Goal: Task Accomplishment & Management: Complete application form

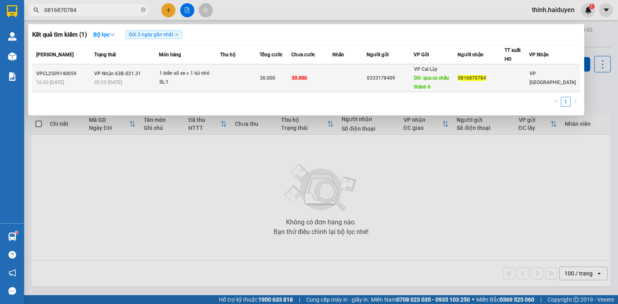
click at [217, 85] on div "SL: 1" at bounding box center [189, 82] width 60 height 9
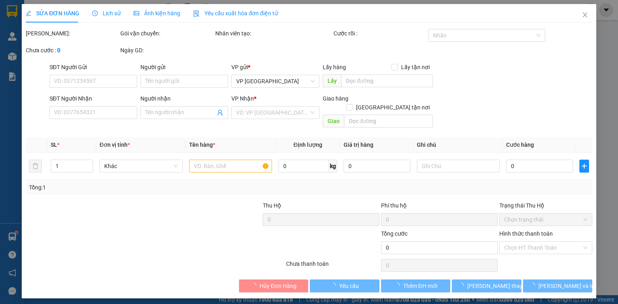
type input "0333178409"
type input "qua cx châu thành 6"
type input "0816870784"
type input "30.000"
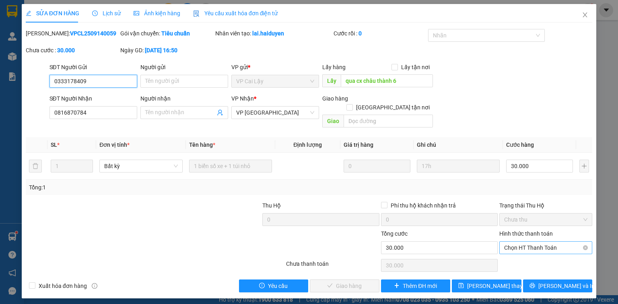
click at [529, 242] on span "Chọn HT Thanh Toán" at bounding box center [545, 248] width 83 height 12
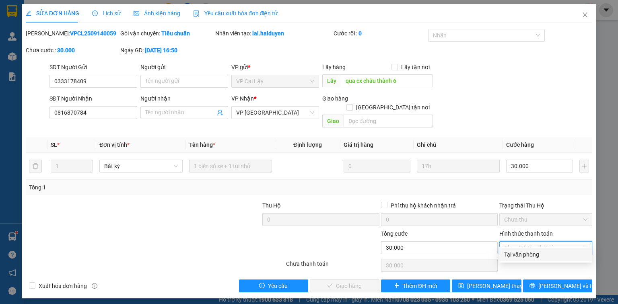
drag, startPoint x: 525, startPoint y: 253, endPoint x: 400, endPoint y: 271, distance: 126.3
click at [524, 253] on div "Tại văn phòng" at bounding box center [545, 254] width 83 height 9
type input "0"
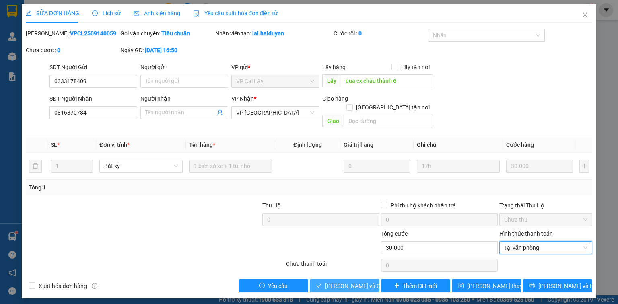
click at [359, 281] on button "Lưu và Giao hàng" at bounding box center [345, 285] width 70 height 13
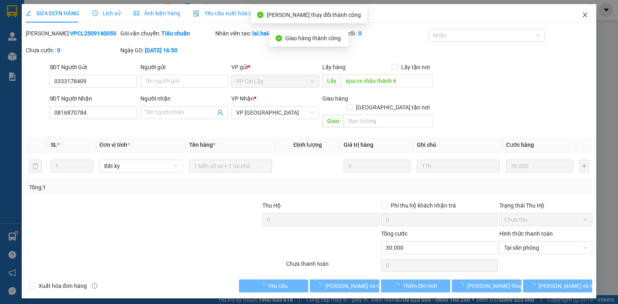
click at [586, 15] on icon "close" at bounding box center [584, 15] width 6 height 6
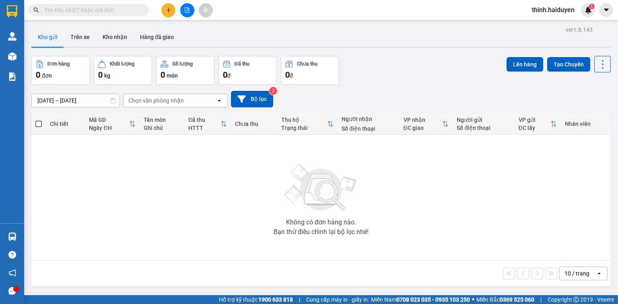
click at [170, 11] on icon "plus" at bounding box center [169, 10] width 6 height 6
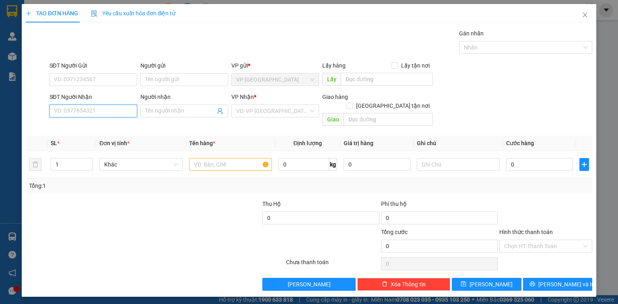
click at [106, 113] on input "SĐT Người Nhận" at bounding box center [93, 111] width 88 height 13
click at [90, 123] on div "0962432948 - HÙNG" at bounding box center [93, 126] width 78 height 9
type input "0962432948"
type input "HÙNG"
type input "40.000"
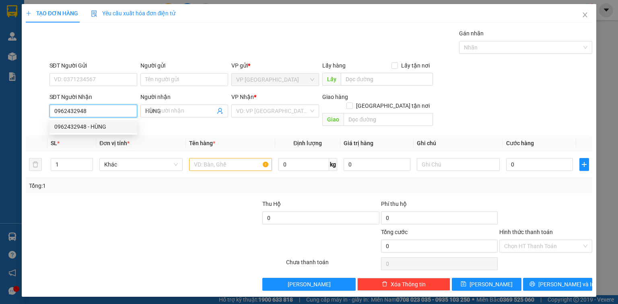
type input "40.000"
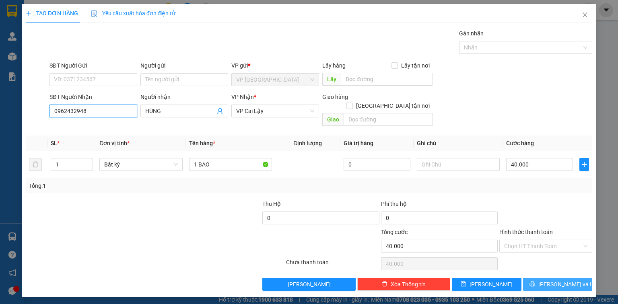
type input "0962432948"
click at [549, 278] on button "Lưu và In" at bounding box center [558, 284] width 70 height 13
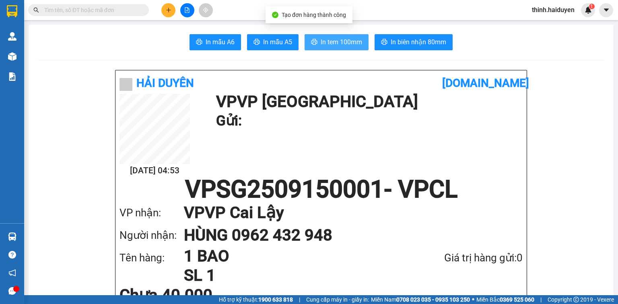
click at [343, 41] on span "In tem 100mm" at bounding box center [340, 42] width 41 height 10
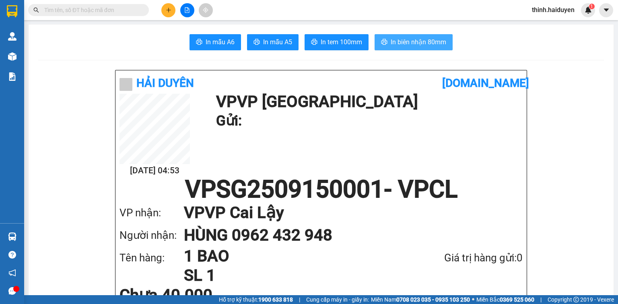
click at [416, 47] on button "In biên nhận 80mm" at bounding box center [413, 42] width 78 height 16
click at [169, 8] on icon "plus" at bounding box center [169, 10] width 6 height 6
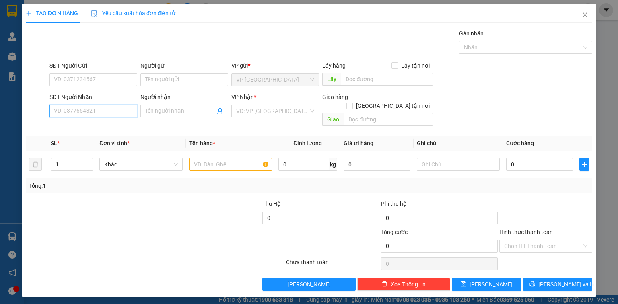
click at [112, 111] on input "SĐT Người Nhận" at bounding box center [93, 111] width 88 height 13
type input "6"
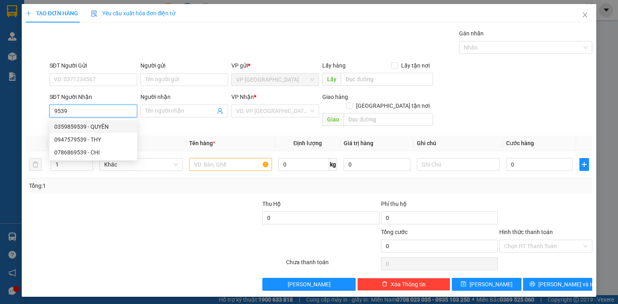
click at [109, 127] on div "0359859539 - QUYÊN" at bounding box center [93, 126] width 78 height 9
type input "0359859539"
type input "QUYÊN"
type input "40.000"
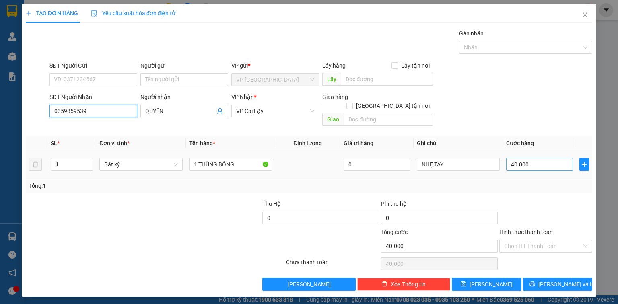
type input "0359859539"
click at [531, 158] on input "40.000" at bounding box center [539, 164] width 67 height 13
type input "3"
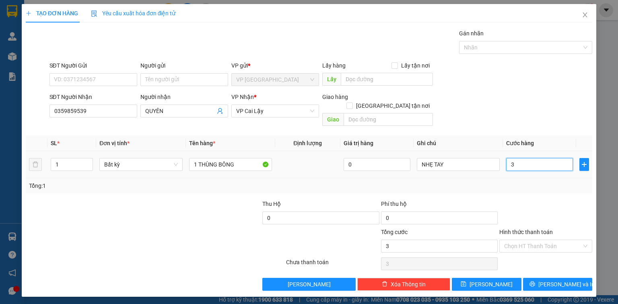
type input "30"
type input "30.000"
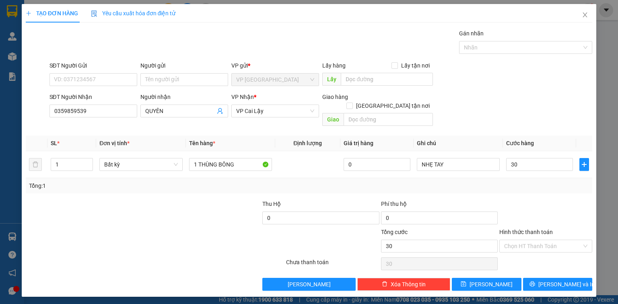
type input "30.000"
click at [535, 199] on div at bounding box center [545, 213] width 94 height 28
click at [553, 280] on span "Lưu và In" at bounding box center [566, 284] width 56 height 9
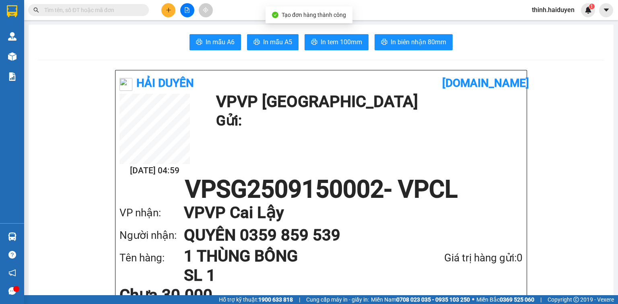
click at [324, 46] on span "In tem 100mm" at bounding box center [340, 42] width 41 height 10
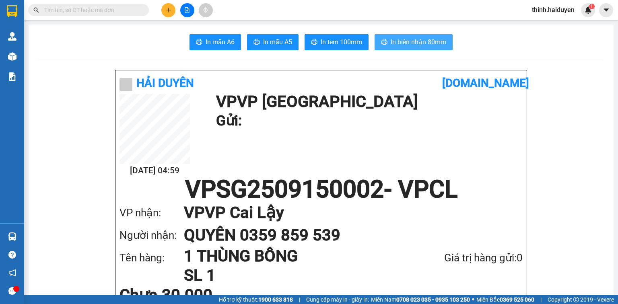
click at [417, 47] on span "In biên nhận 80mm" at bounding box center [417, 42] width 55 height 10
click at [172, 11] on button at bounding box center [168, 10] width 14 height 14
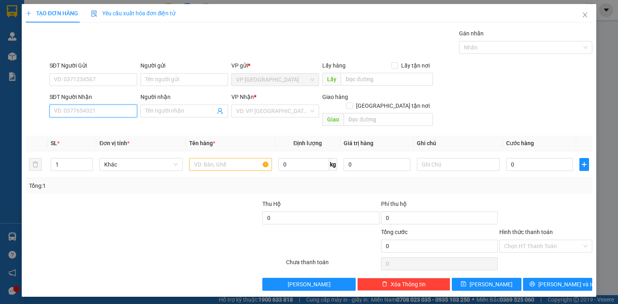
click at [119, 111] on input "SĐT Người Nhận" at bounding box center [93, 111] width 88 height 13
click at [104, 123] on div "0961460639 - NHUNG" at bounding box center [93, 126] width 78 height 9
type input "0961460639"
type input "NHUNG"
type input "60.000"
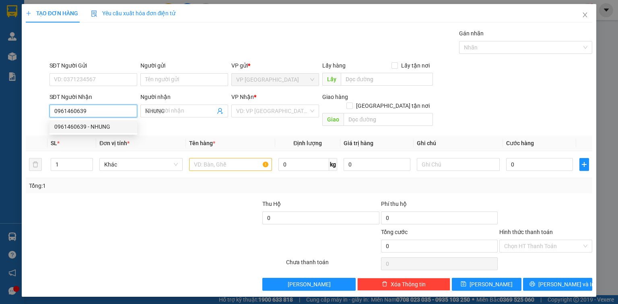
type input "60.000"
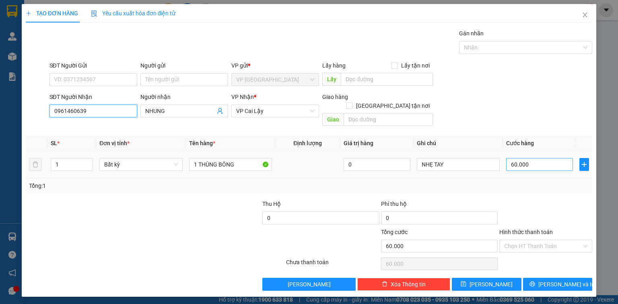
type input "0961460639"
click at [552, 158] on input "60.000" at bounding box center [539, 164] width 67 height 13
type input "5"
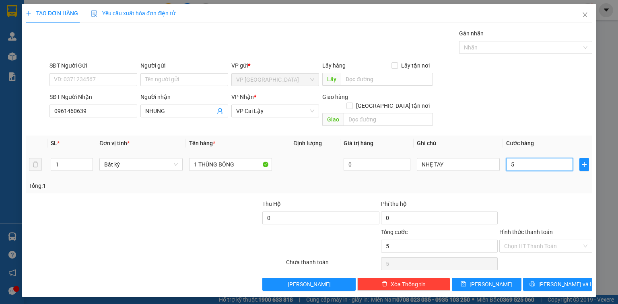
type input "50"
type input "50.000"
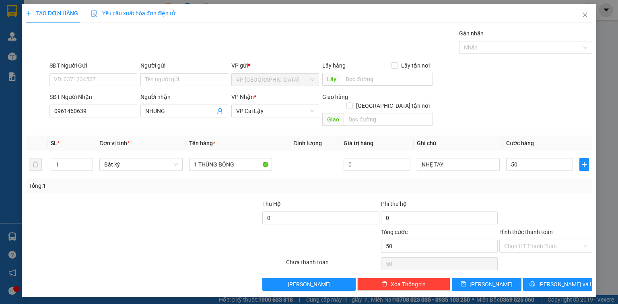
type input "50.000"
click at [562, 190] on div "Transit Pickup Surcharge Ids Transit Deliver Surcharge Ids Transit Deliver Surc…" at bounding box center [309, 160] width 566 height 262
drag, startPoint x: 552, startPoint y: 272, endPoint x: 487, endPoint y: 187, distance: 107.3
click at [552, 280] on span "[PERSON_NAME] và In" at bounding box center [566, 284] width 56 height 9
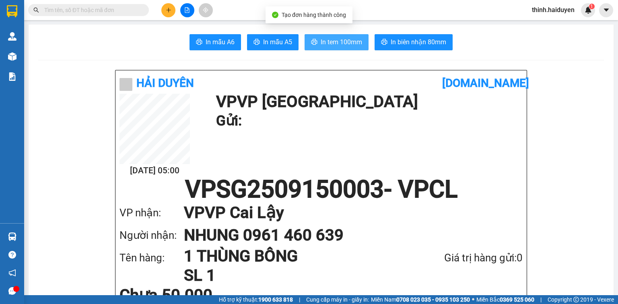
click at [339, 39] on span "In tem 100mm" at bounding box center [340, 42] width 41 height 10
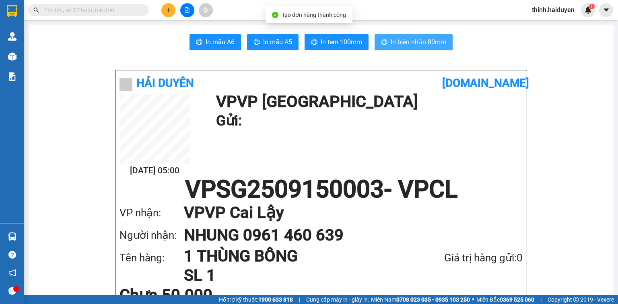
click at [394, 44] on span "In biên nhận 80mm" at bounding box center [417, 42] width 55 height 10
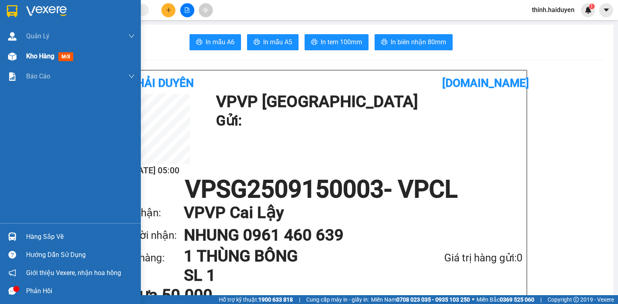
click at [37, 60] on div "Kho hàng mới" at bounding box center [51, 56] width 50 height 10
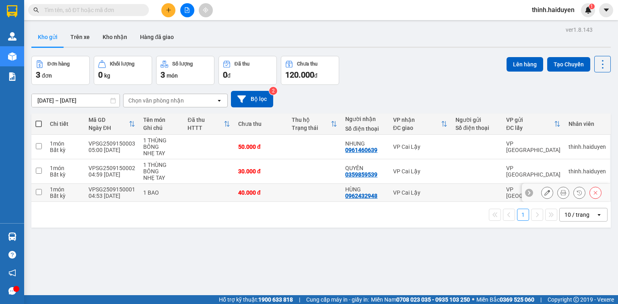
click at [457, 190] on div at bounding box center [476, 192] width 43 height 6
checkbox input "true"
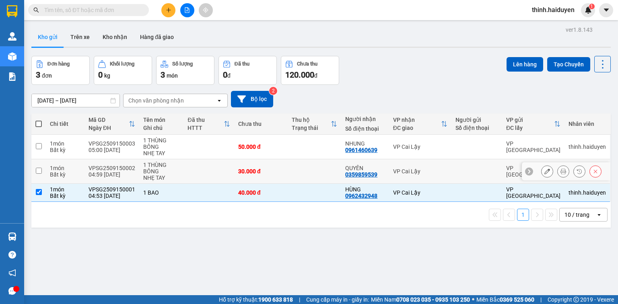
drag, startPoint x: 458, startPoint y: 172, endPoint x: 460, endPoint y: 153, distance: 19.7
click at [458, 172] on div at bounding box center [476, 171] width 43 height 6
checkbox input "true"
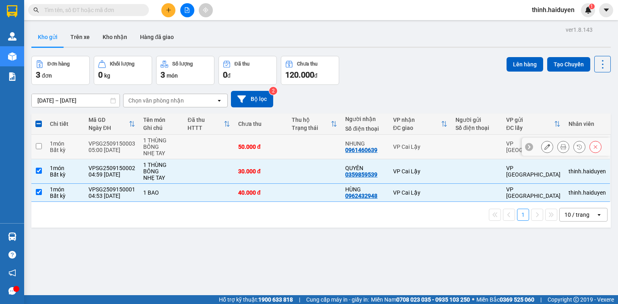
click at [460, 152] on td at bounding box center [476, 147] width 51 height 25
checkbox input "true"
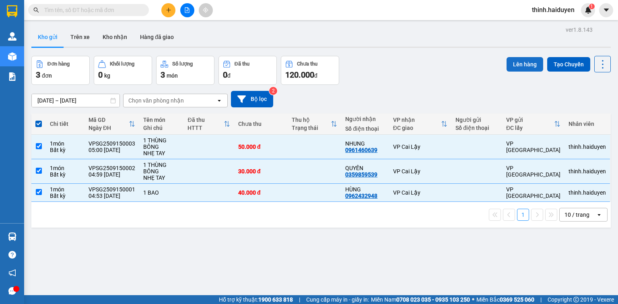
click at [522, 70] on button "Lên hàng" at bounding box center [524, 64] width 37 height 14
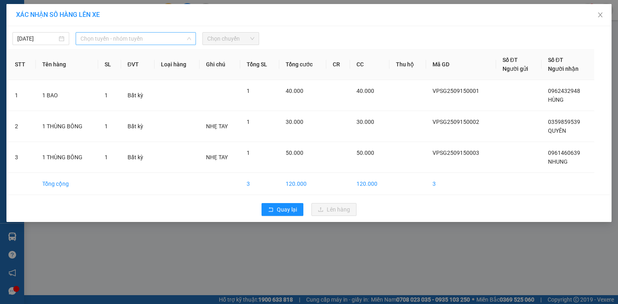
drag, startPoint x: 95, startPoint y: 35, endPoint x: 99, endPoint y: 37, distance: 4.3
click at [95, 35] on span "Chọn tuyến - nhóm tuyến" at bounding box center [135, 39] width 111 height 12
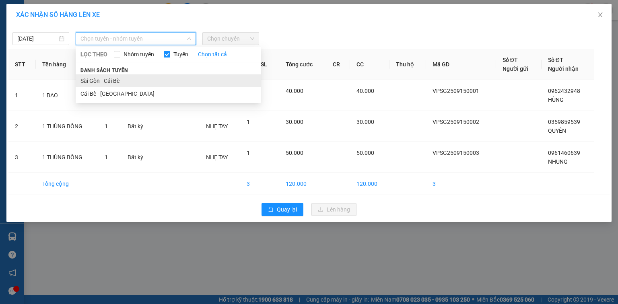
click at [94, 80] on li "Sài Gòn - Cái Bè" at bounding box center [168, 80] width 185 height 13
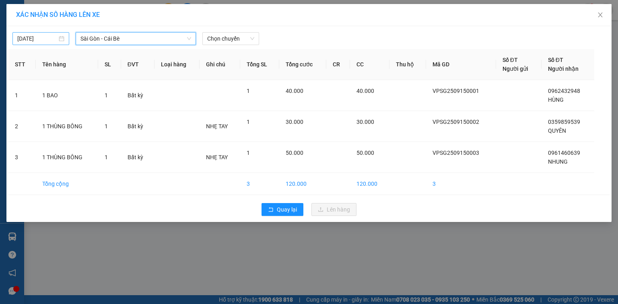
click at [66, 39] on div "[DATE]" at bounding box center [40, 38] width 57 height 13
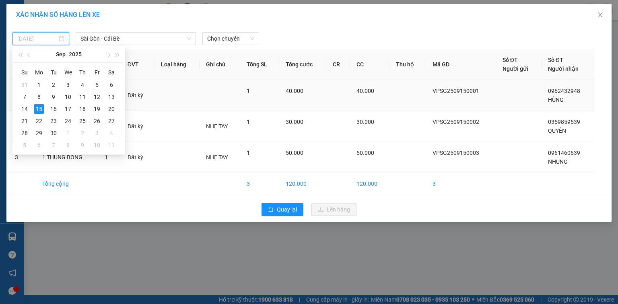
type input "[DATE]"
click at [169, 234] on div "XÁC NHẬN SỐ HÀNG LÊN XE 15/09/2025 Sài Gòn - Cái Bè LỌC THEO Nhóm tuyến Tuyến C…" at bounding box center [309, 152] width 618 height 304
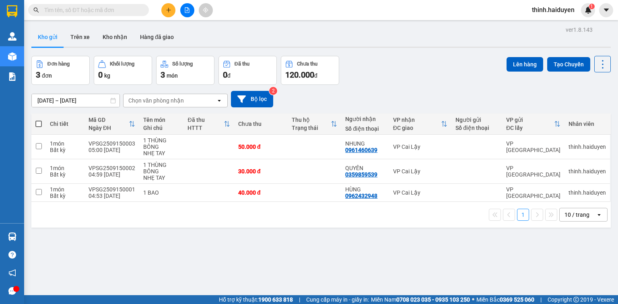
drag, startPoint x: 41, startPoint y: 124, endPoint x: 68, endPoint y: 103, distance: 34.1
click at [41, 123] on span at bounding box center [38, 124] width 6 height 6
click at [39, 120] on input "checkbox" at bounding box center [39, 120] width 0 height 0
checkbox input "true"
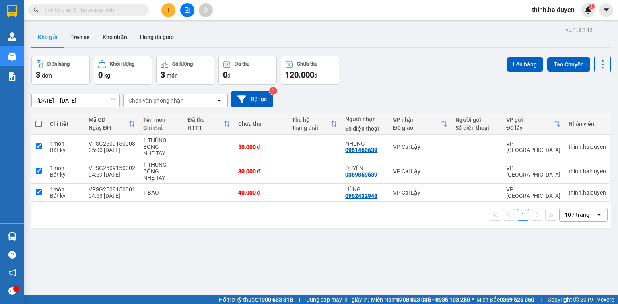
checkbox input "true"
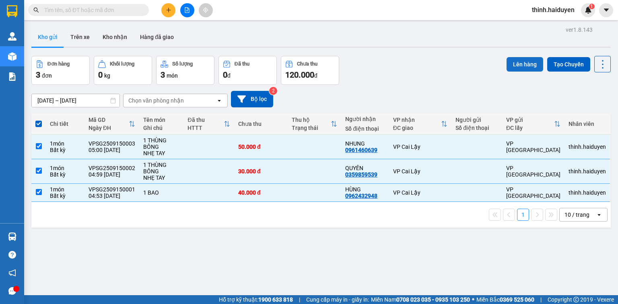
click at [506, 61] on button "Lên hàng" at bounding box center [524, 64] width 37 height 14
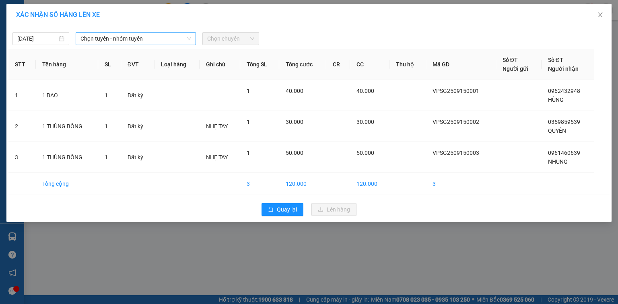
click at [144, 41] on span "Chọn tuyến - nhóm tuyến" at bounding box center [135, 39] width 111 height 12
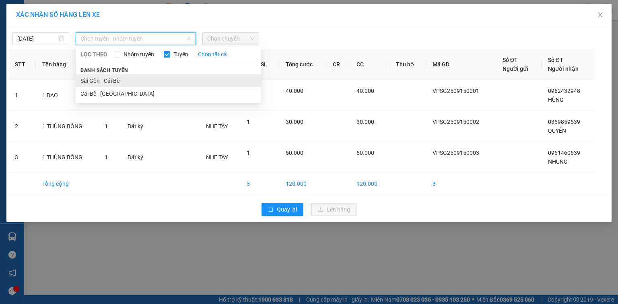
drag, startPoint x: 103, startPoint y: 82, endPoint x: 146, endPoint y: 68, distance: 46.0
click at [103, 82] on li "Sài Gòn - Cái Bè" at bounding box center [168, 80] width 185 height 13
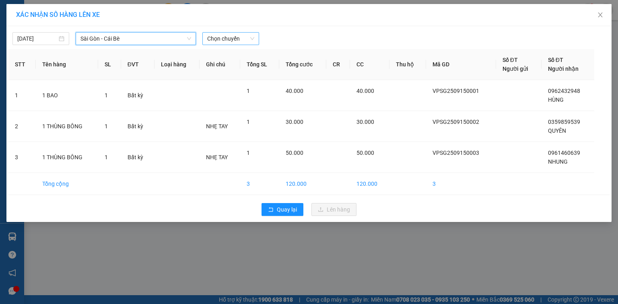
click at [228, 37] on span "Chọn chuyến" at bounding box center [230, 39] width 47 height 12
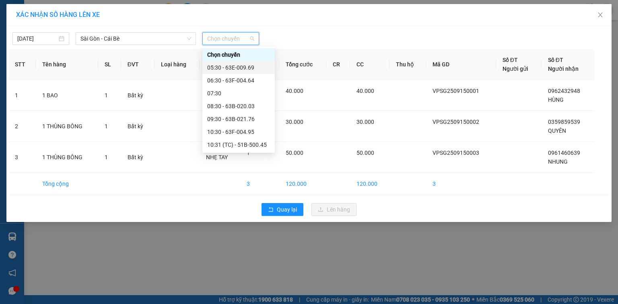
click at [239, 67] on div "05:30 - 63E-009.69" at bounding box center [238, 67] width 63 height 9
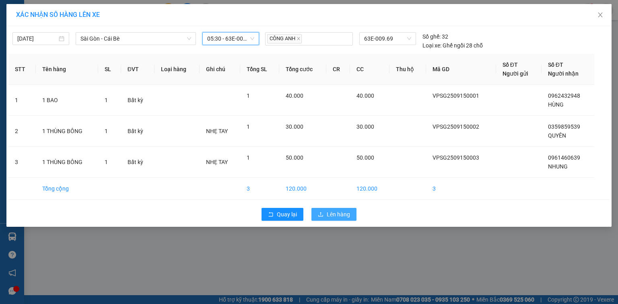
click at [328, 212] on span "Lên hàng" at bounding box center [337, 214] width 23 height 9
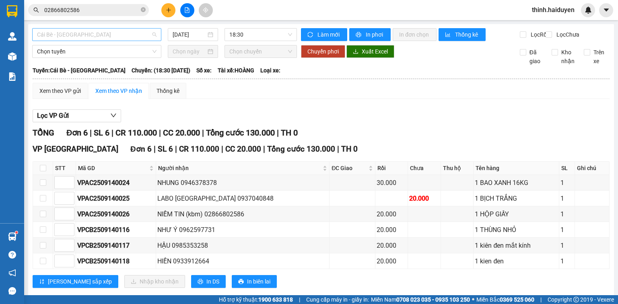
click at [82, 39] on span "Cái Bè - [GEOGRAPHIC_DATA]" at bounding box center [96, 35] width 119 height 12
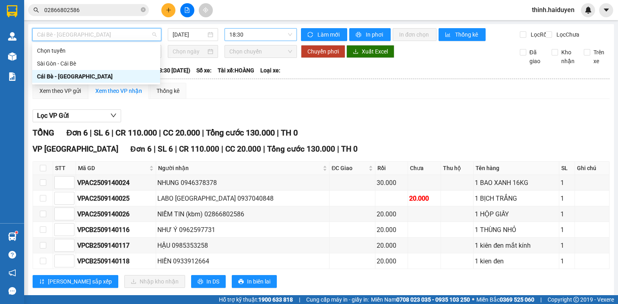
click at [252, 37] on span "18:30" at bounding box center [260, 35] width 63 height 12
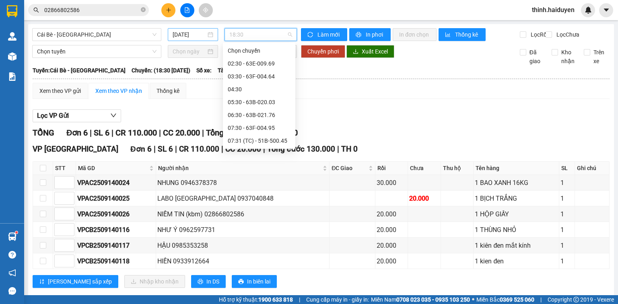
scroll to position [244, 0]
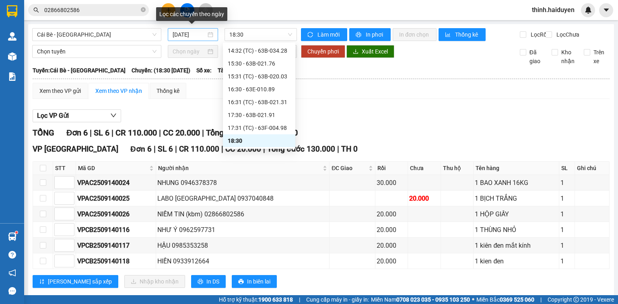
click at [208, 37] on div "[DATE]" at bounding box center [192, 34] width 40 height 9
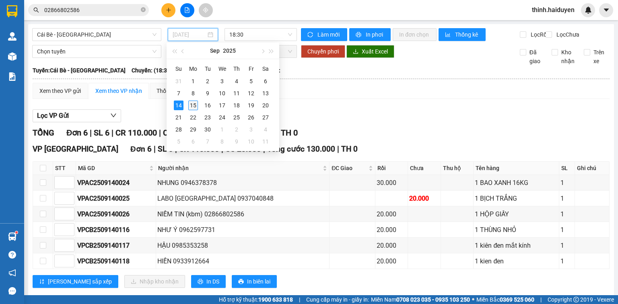
click at [190, 109] on div "15" at bounding box center [193, 106] width 10 height 10
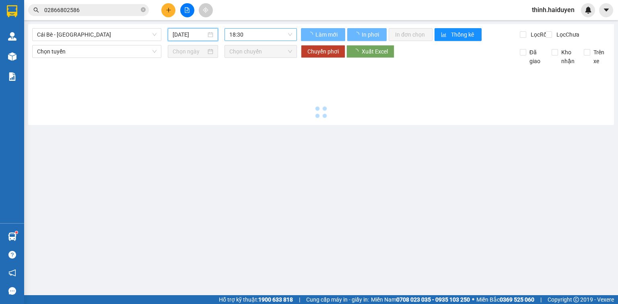
type input "[DATE]"
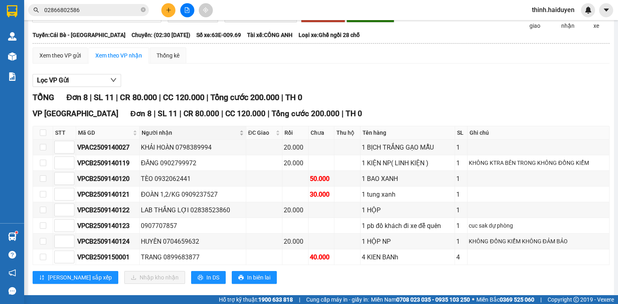
scroll to position [51, 0]
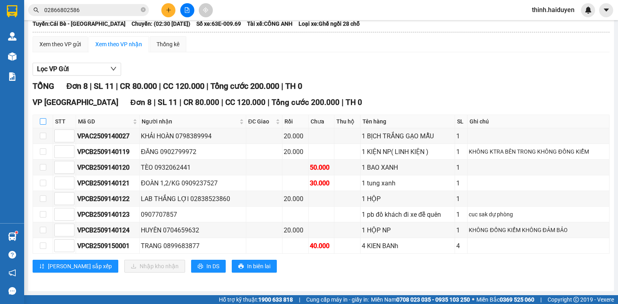
click at [44, 124] on input "checkbox" at bounding box center [43, 121] width 6 height 6
checkbox input "true"
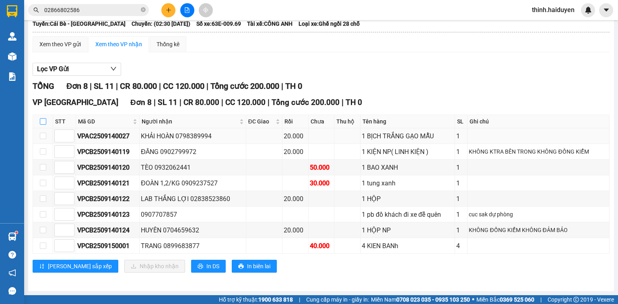
checkbox input "true"
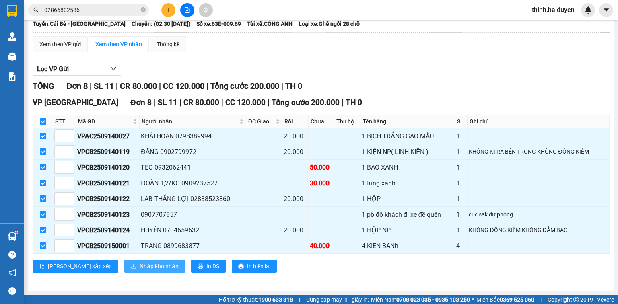
click at [140, 266] on span "Nhập kho nhận" at bounding box center [159, 266] width 39 height 9
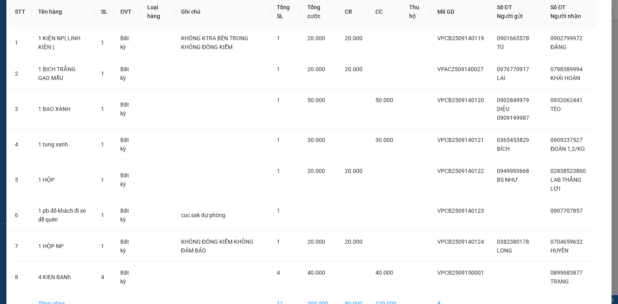
scroll to position [87, 0]
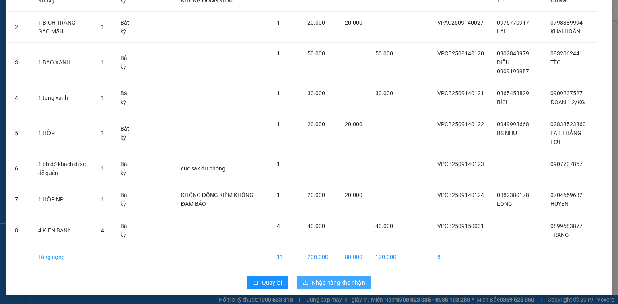
click at [318, 286] on span "Nhập hàng kho nhận" at bounding box center [338, 282] width 53 height 9
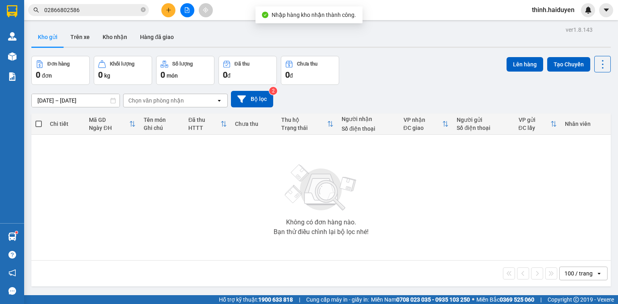
click at [185, 12] on icon "file-add" at bounding box center [187, 10] width 6 height 6
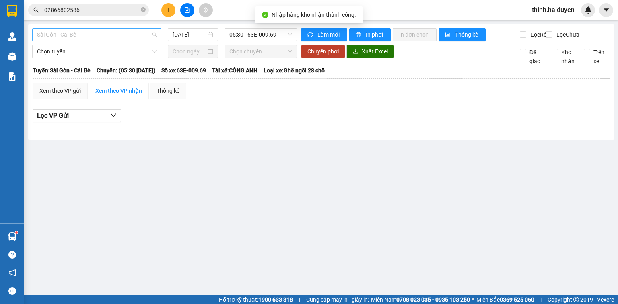
click at [79, 38] on span "Sài Gòn - Cái Bè" at bounding box center [96, 35] width 119 height 12
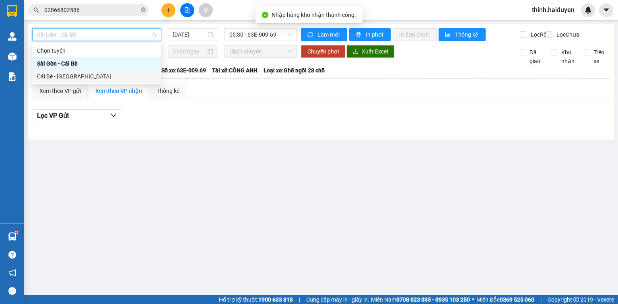
click at [65, 74] on div "Cái Bè - Sài Gòn" at bounding box center [96, 76] width 119 height 9
type input "[DATE]"
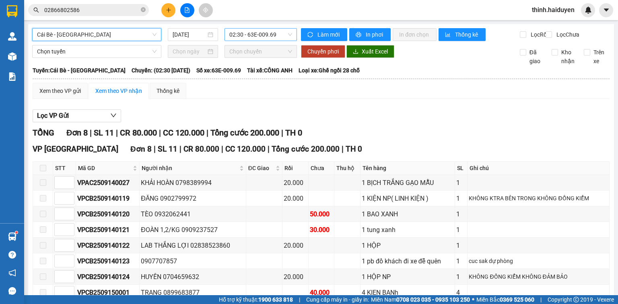
click at [232, 34] on span "02:30 - 63E-009.69" at bounding box center [260, 35] width 63 height 12
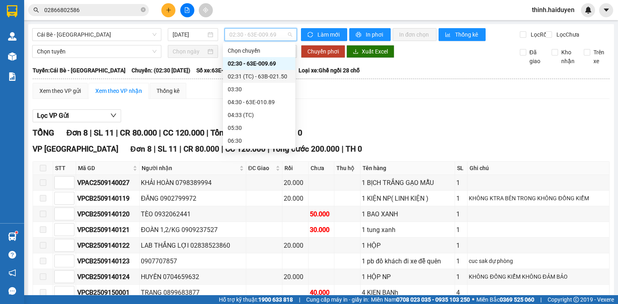
click at [243, 73] on div "02:31 (TC) - 63B-021.50" at bounding box center [259, 76] width 63 height 9
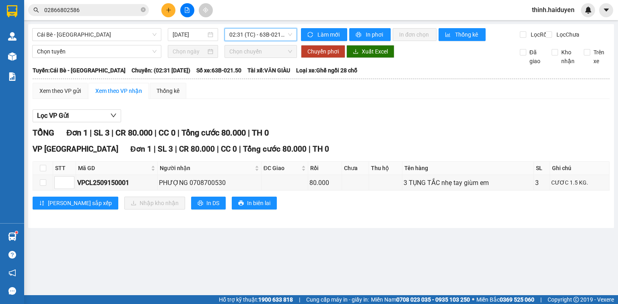
click at [254, 34] on span "02:31 (TC) - 63B-021.50" at bounding box center [260, 35] width 63 height 12
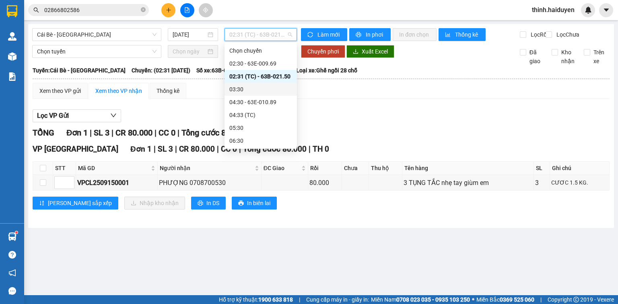
click at [250, 87] on div "03:30" at bounding box center [260, 89] width 63 height 9
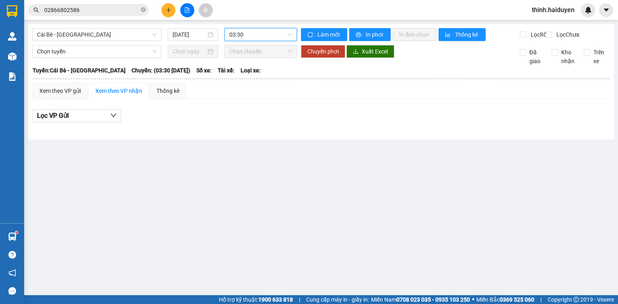
click at [257, 41] on div "Cái Bè - Sài Gòn 15/09/2025 03:30 03:30" at bounding box center [164, 34] width 265 height 13
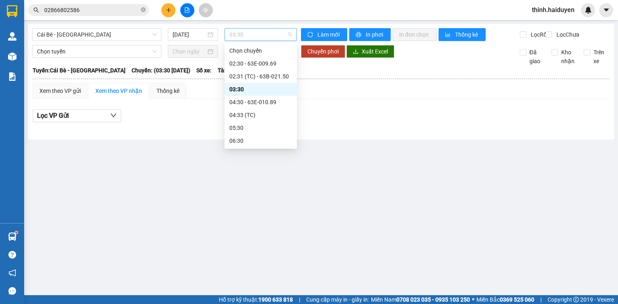
drag, startPoint x: 260, startPoint y: 36, endPoint x: 260, endPoint y: 52, distance: 16.1
click at [260, 37] on span "03:30" at bounding box center [260, 35] width 63 height 12
click at [253, 81] on div "02:31 (TC) - 63B-021.50" at bounding box center [260, 76] width 72 height 13
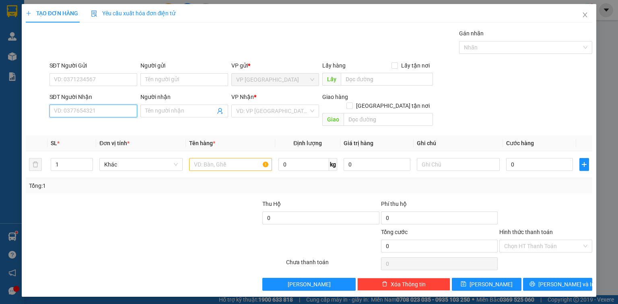
click at [119, 110] on input "SĐT Người Nhận" at bounding box center [93, 111] width 88 height 13
click at [103, 142] on div "0898394812 - SANG" at bounding box center [93, 139] width 78 height 9
type input "0898394812"
type input "SANG"
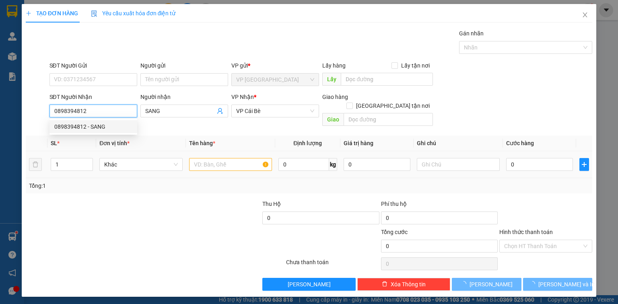
type input "20.000"
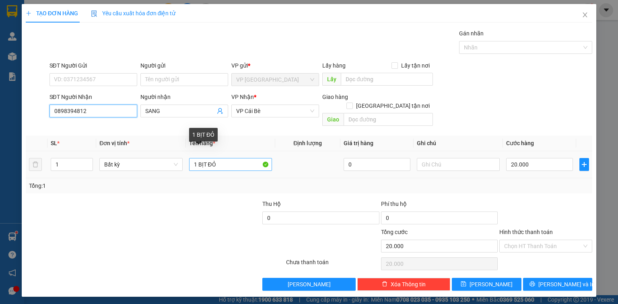
type input "0898394812"
click at [232, 158] on input "1 BỊT ĐỎ" at bounding box center [230, 164] width 83 height 13
paste input "ịt"
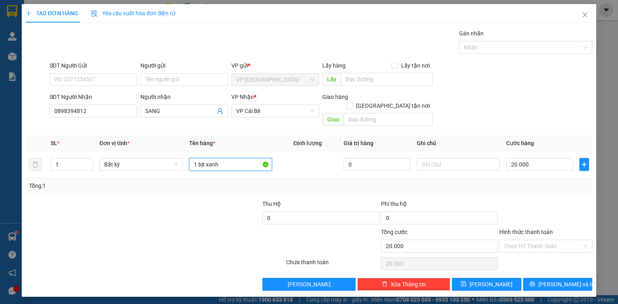
type input "1 bịt xanh"
drag, startPoint x: 540, startPoint y: 171, endPoint x: 549, endPoint y: 222, distance: 52.2
click at [540, 178] on div "Tổng: 1" at bounding box center [309, 185] width 566 height 15
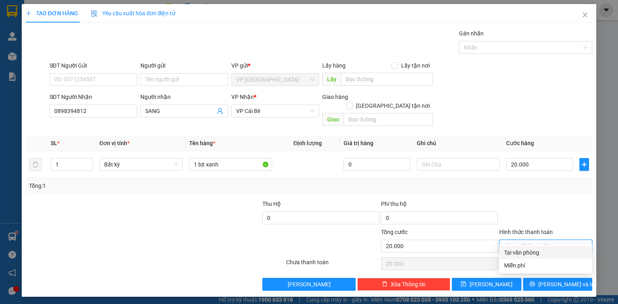
click at [544, 240] on input "Hình thức thanh toán" at bounding box center [543, 246] width 78 height 12
click at [544, 252] on div "Tại văn phòng" at bounding box center [545, 252] width 83 height 9
type input "0"
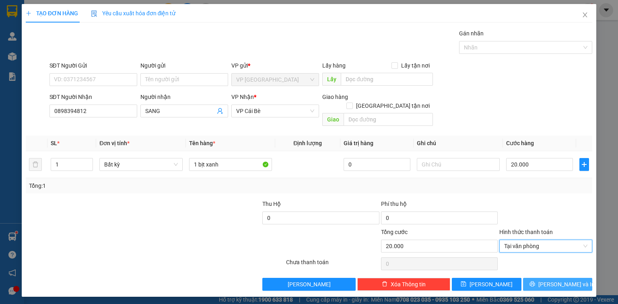
drag, startPoint x: 565, startPoint y: 278, endPoint x: 564, endPoint y: 274, distance: 4.0
click at [564, 280] on span "[PERSON_NAME] và In" at bounding box center [566, 284] width 56 height 9
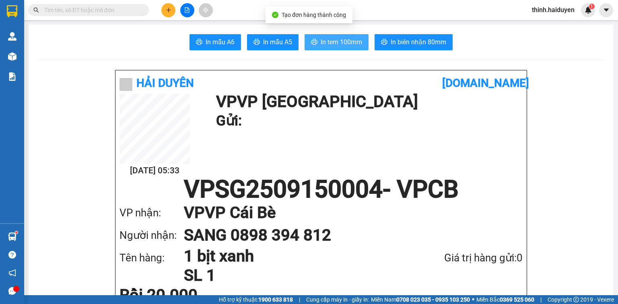
click at [344, 39] on span "In tem 100mm" at bounding box center [340, 42] width 41 height 10
click at [141, 8] on span at bounding box center [143, 10] width 5 height 9
click at [125, 11] on input "text" at bounding box center [91, 10] width 95 height 9
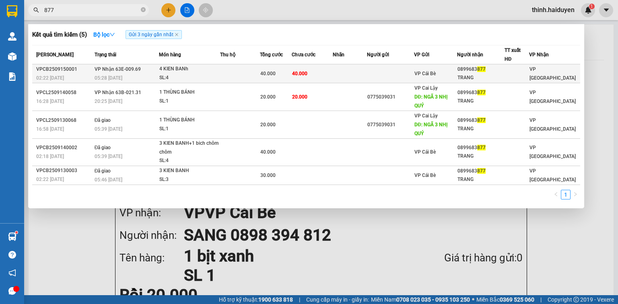
type input "877"
click at [305, 71] on span "40.000" at bounding box center [299, 74] width 15 height 6
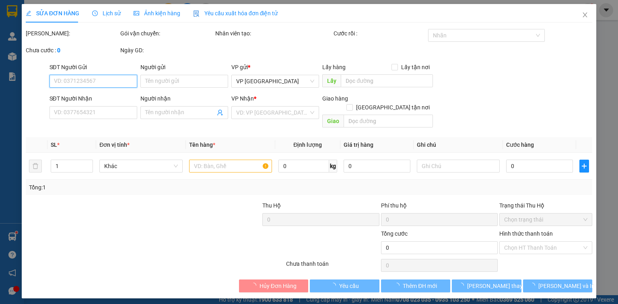
type input "0899683877"
type input "TRANG"
type input "40.000"
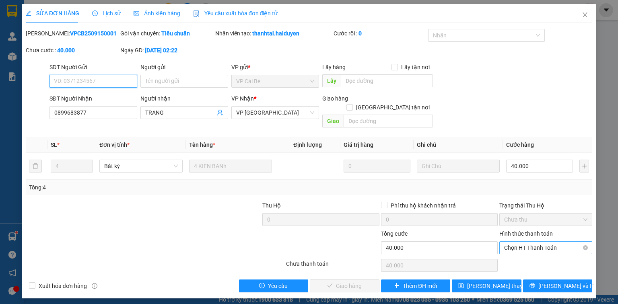
click at [525, 242] on span "Chọn HT Thanh Toán" at bounding box center [545, 248] width 83 height 12
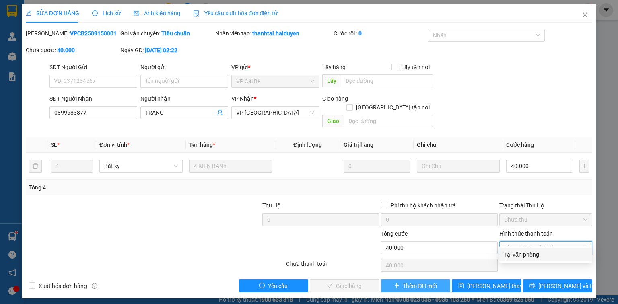
drag, startPoint x: 523, startPoint y: 252, endPoint x: 399, endPoint y: 276, distance: 126.9
click at [521, 252] on div "Tại văn phòng" at bounding box center [545, 254] width 83 height 9
type input "0"
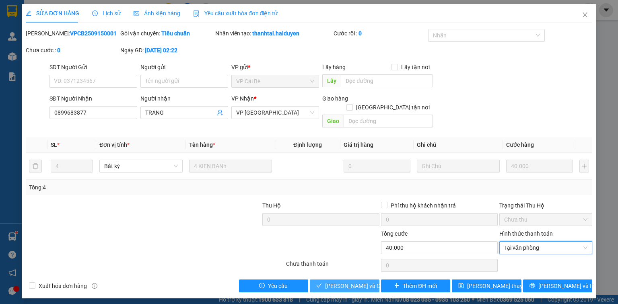
click at [348, 281] on span "[PERSON_NAME] và Giao hàng" at bounding box center [363, 285] width 77 height 9
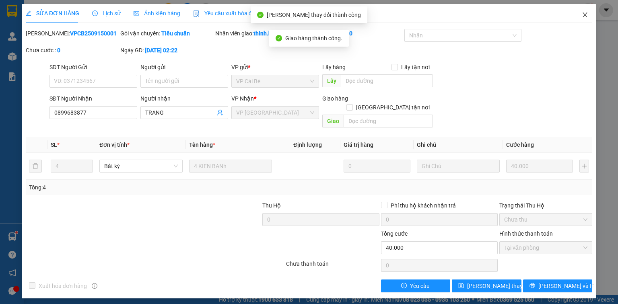
click at [585, 16] on icon "close" at bounding box center [584, 15] width 6 height 6
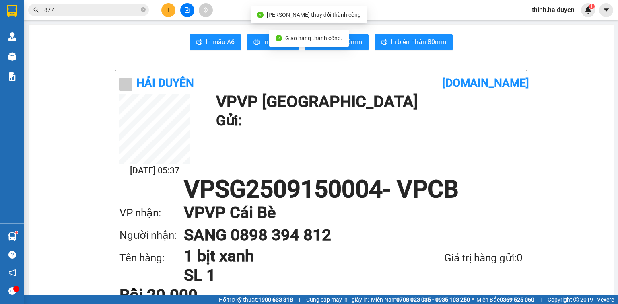
click at [111, 12] on input "877" at bounding box center [91, 10] width 95 height 9
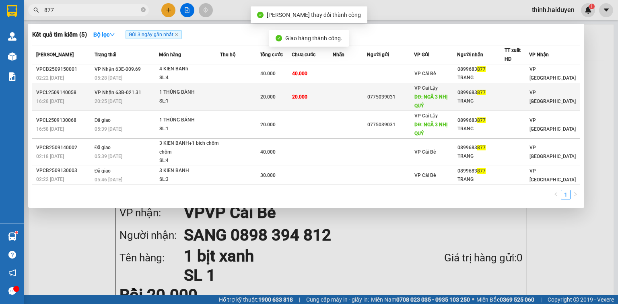
click at [267, 91] on td "20.000" at bounding box center [276, 97] width 32 height 28
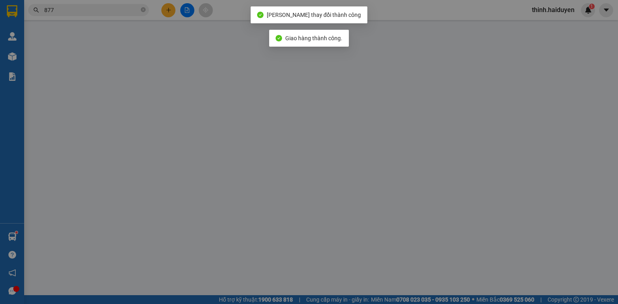
type input "0775039031"
type input "NGÃ 3 NHỊ QUÝ"
type input "0899683877"
type input "TRANG"
type input "20.000"
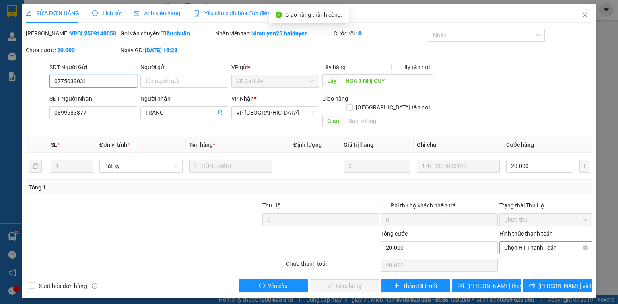
click at [518, 242] on span "Chọn HT Thanh Toán" at bounding box center [545, 248] width 83 height 12
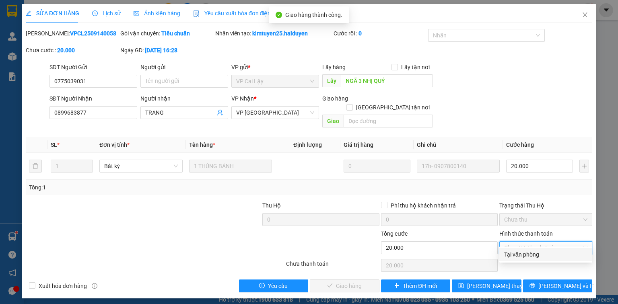
drag, startPoint x: 518, startPoint y: 246, endPoint x: 396, endPoint y: 256, distance: 122.3
click at [517, 256] on div "Tại văn phòng" at bounding box center [545, 254] width 83 height 9
type input "0"
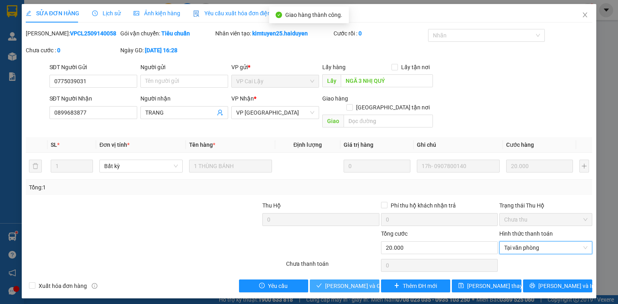
click at [353, 281] on span "[PERSON_NAME] và Giao hàng" at bounding box center [363, 285] width 77 height 9
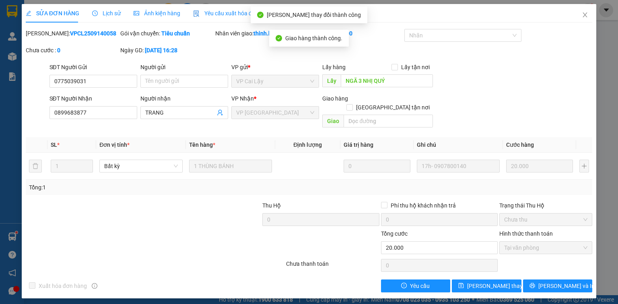
click at [544, 27] on div "SỬA ĐƠN HÀNG Lịch sử Ảnh kiện hàng Yêu cầu xuất hóa đơn điện tử Total Paid Fee …" at bounding box center [309, 148] width 566 height 288
click at [585, 18] on span "Close" at bounding box center [584, 15] width 23 height 23
